Goal: Transaction & Acquisition: Subscribe to service/newsletter

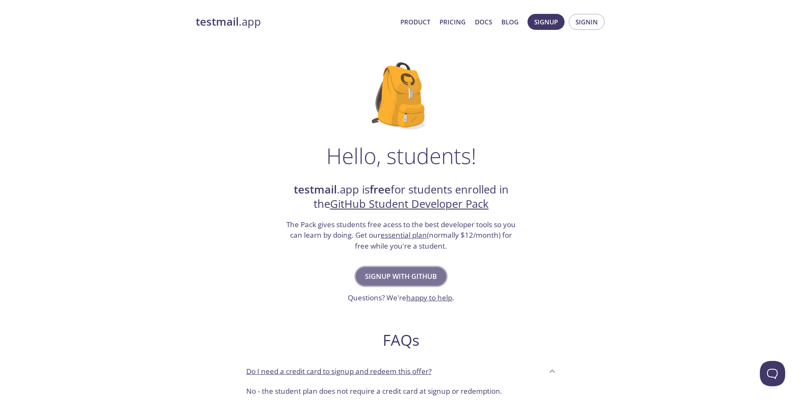
click at [407, 284] on button "Signup with GitHub" at bounding box center [401, 276] width 91 height 19
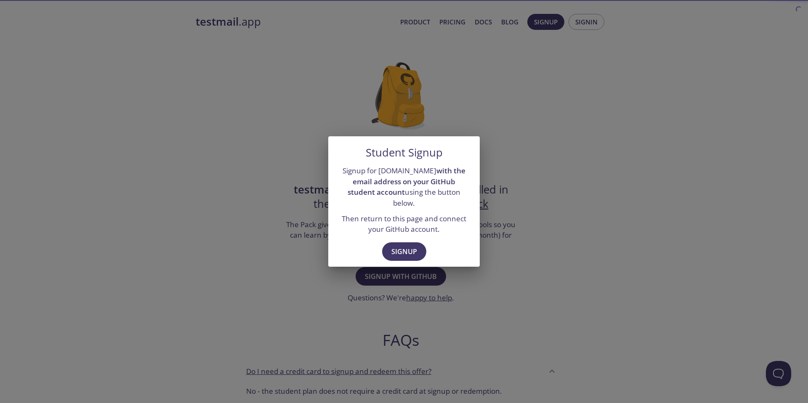
click at [410, 256] on div "Signup" at bounding box center [404, 252] width 152 height 29
click at [410, 249] on span "Signup" at bounding box center [404, 252] width 26 height 12
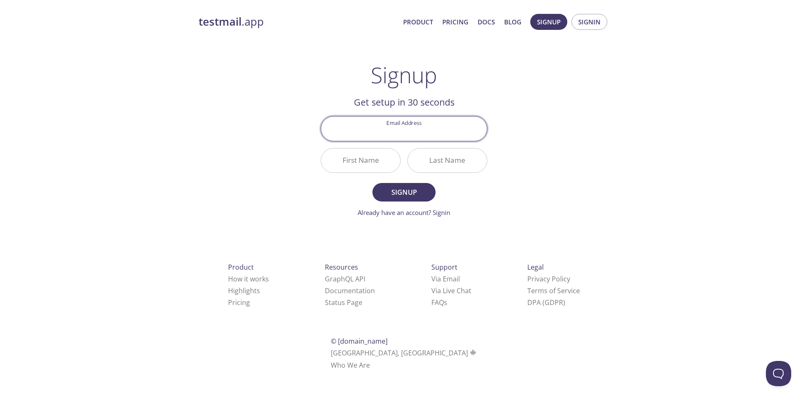
click at [430, 138] on input "Email Address" at bounding box center [404, 129] width 166 height 24
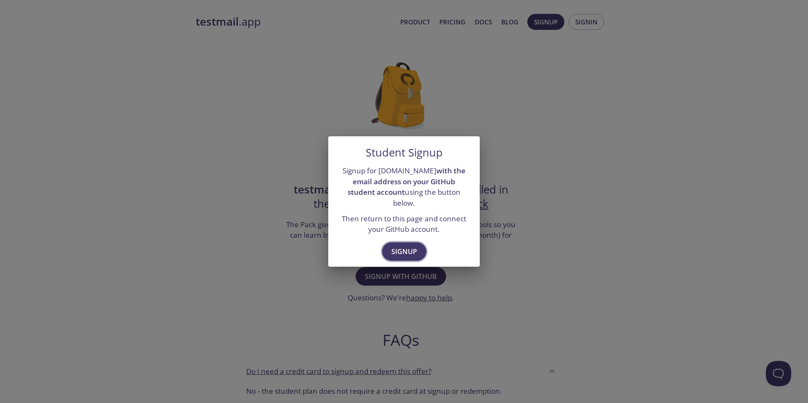
click at [403, 251] on span "Signup" at bounding box center [404, 252] width 26 height 12
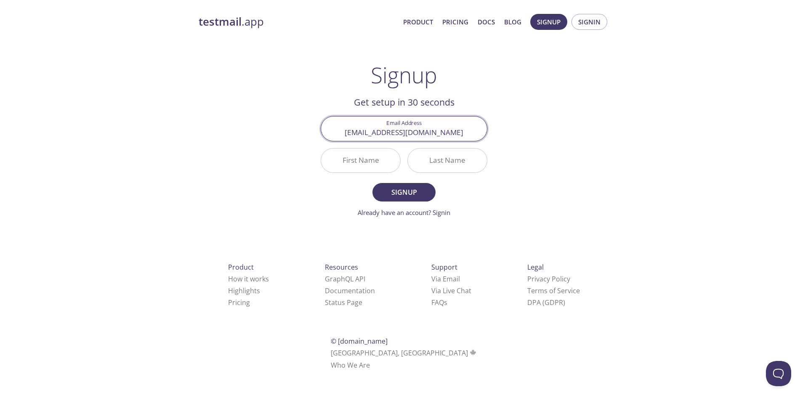
type input "[EMAIL_ADDRESS][DOMAIN_NAME]"
click at [381, 169] on input "First Name" at bounding box center [360, 161] width 79 height 24
type input "Li"
drag, startPoint x: 430, startPoint y: 164, endPoint x: 437, endPoint y: 163, distance: 7.6
click at [431, 164] on input "Last Name" at bounding box center [447, 161] width 79 height 24
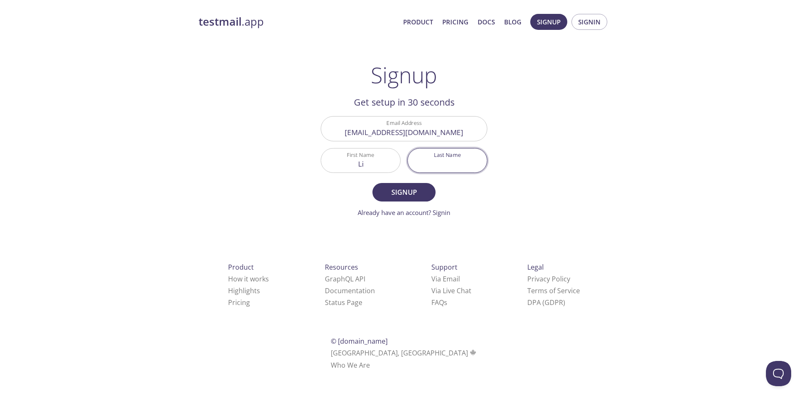
type input "K"
type input "[PERSON_NAME]"
click at [373, 183] on button "Signup" at bounding box center [404, 192] width 63 height 19
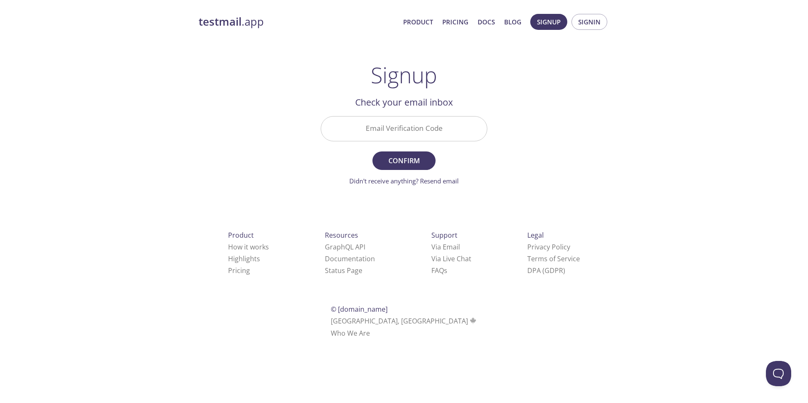
click at [419, 136] on input "Email Verification Code" at bounding box center [404, 129] width 166 height 24
type input "SQTDHNY"
click at [373, 152] on button "Confirm" at bounding box center [404, 161] width 63 height 19
